Goal: Task Accomplishment & Management: Manage account settings

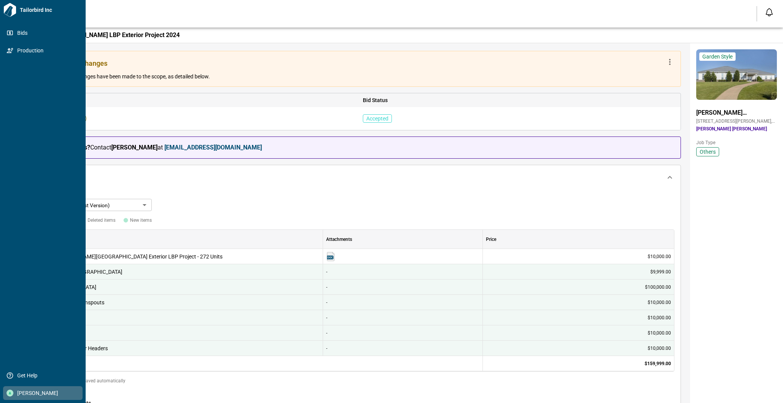
click at [23, 394] on span "[PERSON_NAME]" at bounding box center [44, 393] width 62 height 8
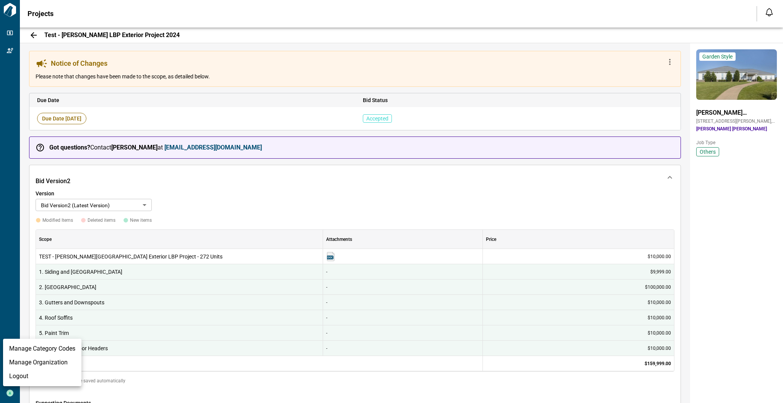
click at [29, 378] on li "Logout" at bounding box center [42, 376] width 78 height 14
